Goal: Navigation & Orientation: Find specific page/section

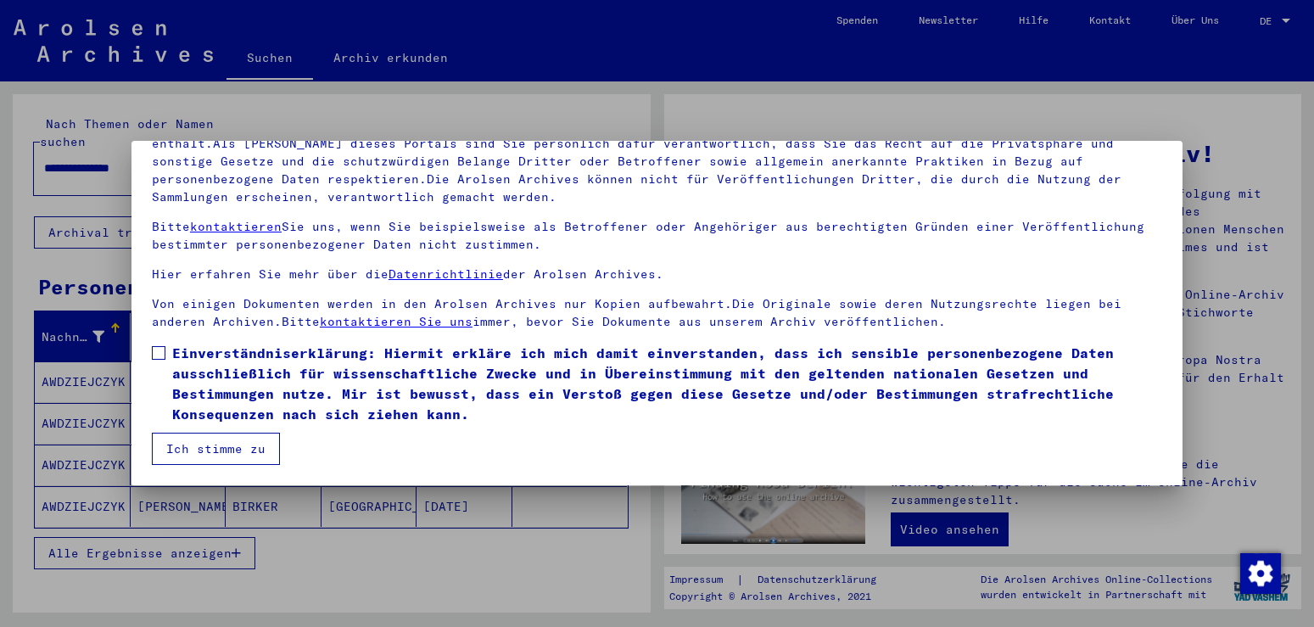
scroll to position [153, 0]
click at [265, 572] on div at bounding box center [657, 313] width 1314 height 627
click at [164, 360] on span at bounding box center [159, 353] width 14 height 14
click at [1282, 157] on div at bounding box center [657, 313] width 1314 height 627
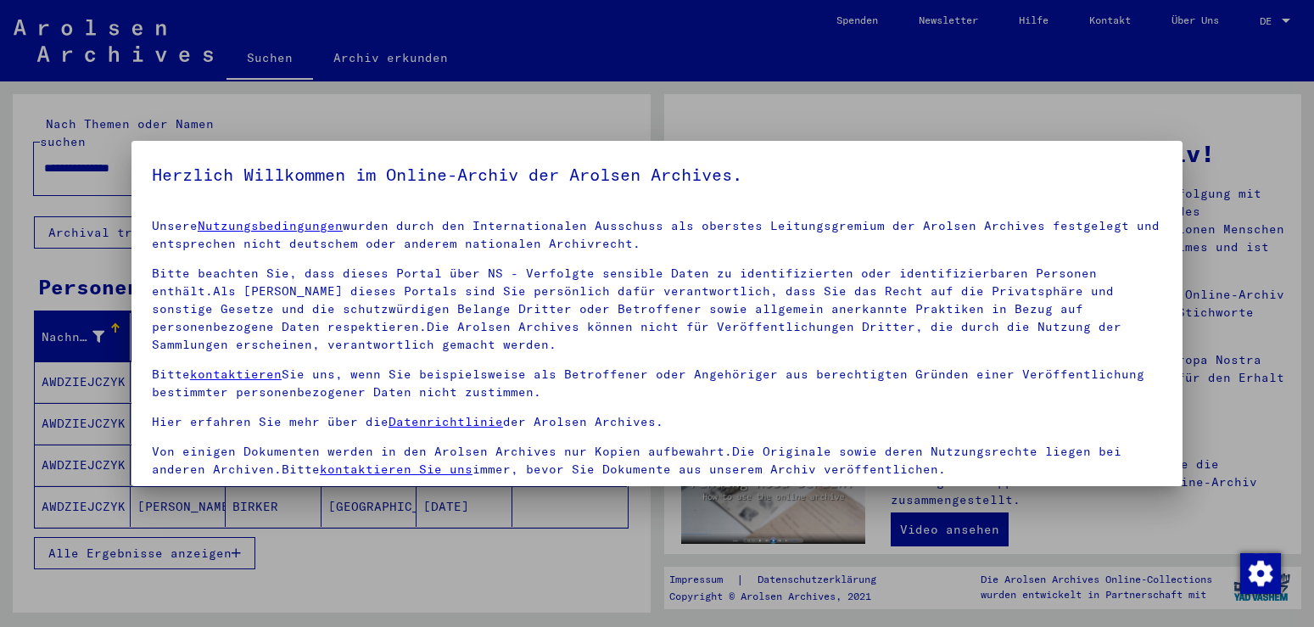
click at [276, 533] on div at bounding box center [657, 313] width 1314 height 627
click at [460, 429] on link "Datenrichtlinie" at bounding box center [445, 421] width 114 height 15
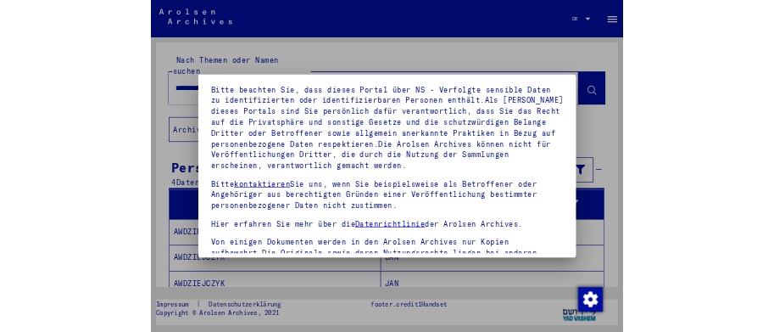
scroll to position [177, 0]
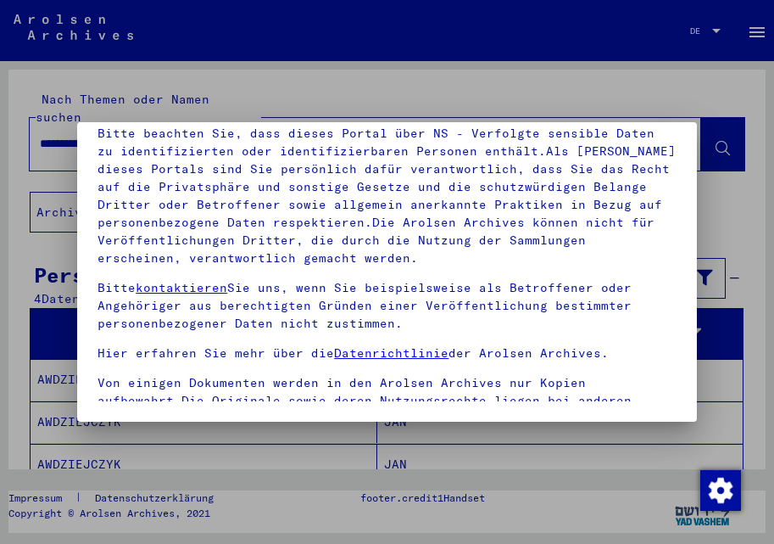
click at [651, 113] on p "Unsere Nutzungsbedingungen wurden durch den Internationalen Ausschuss als obers…" at bounding box center [387, 85] width 578 height 53
click at [658, 156] on div "Unsere Nutzungsbedingungen wurden durch den Internationalen Ausschuss als obers…" at bounding box center [387, 252] width 578 height 386
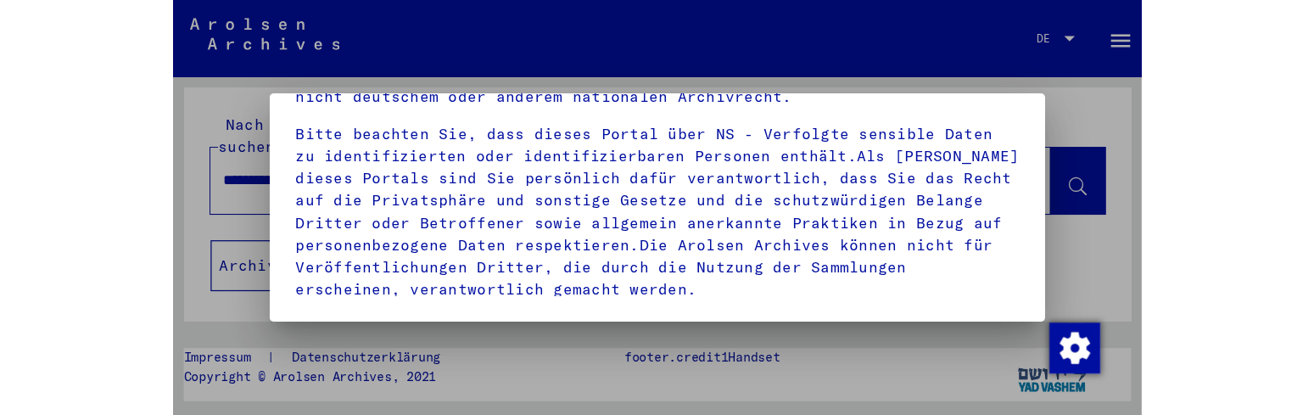
scroll to position [156, 0]
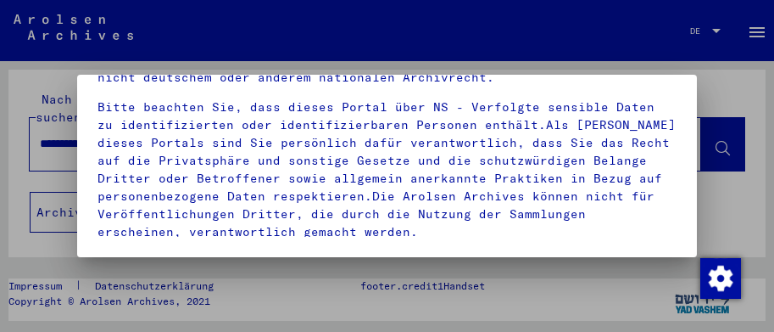
click at [515, 249] on mat-dialog-container "Herzlich Willkommen im Online-Archiv der Arolsen Archives. Unsere Nutzungsbedin…" at bounding box center [386, 166] width 619 height 182
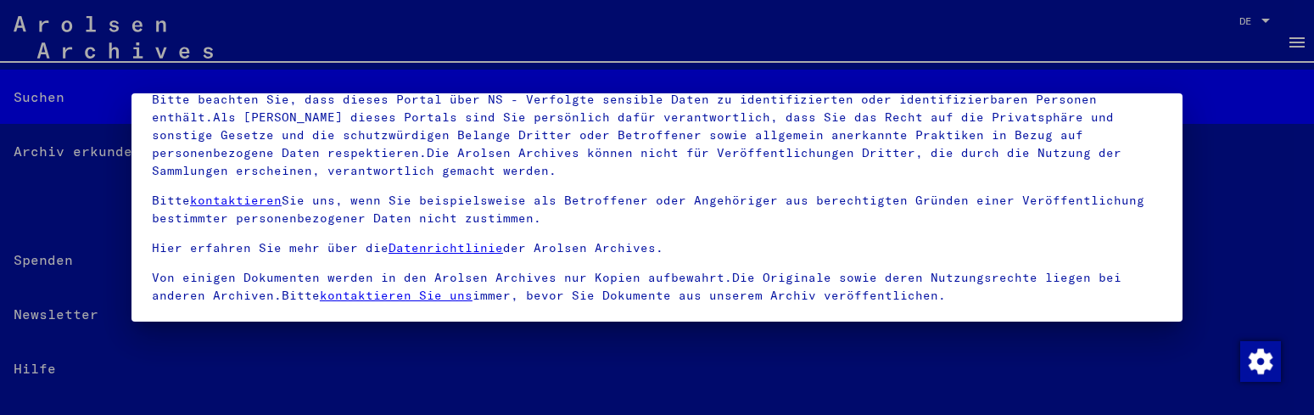
scroll to position [131, 0]
